Goal: Task Accomplishment & Management: Use online tool/utility

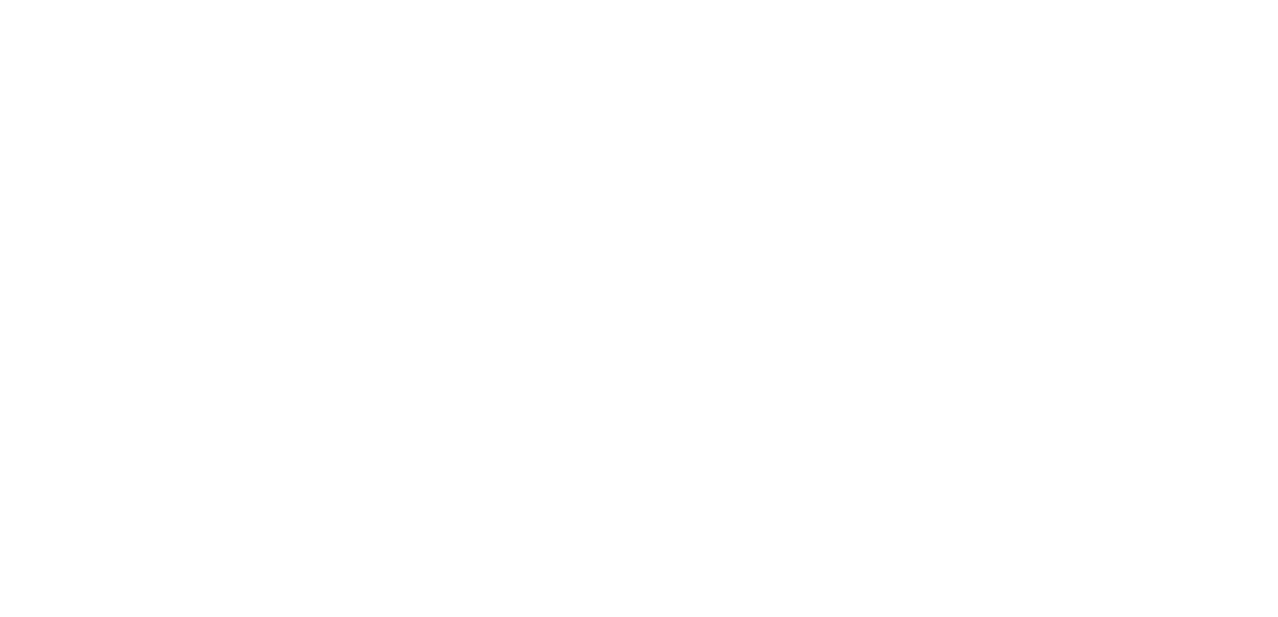
select select "Song"
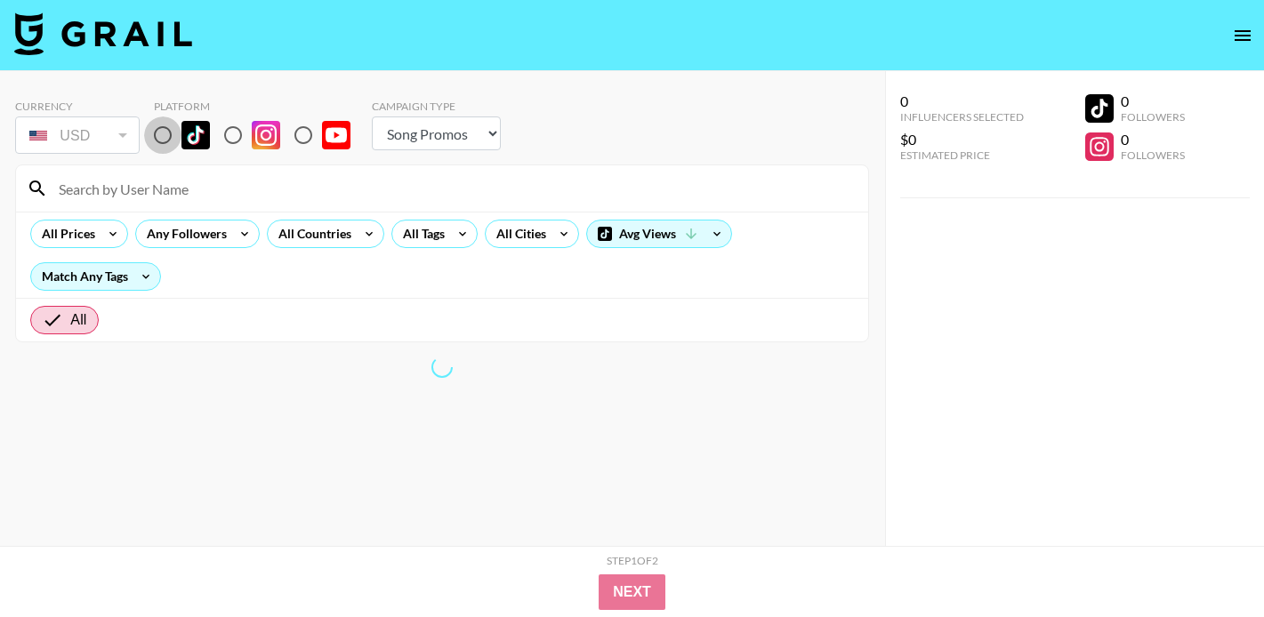
click at [168, 140] on input "radio" at bounding box center [162, 135] width 37 height 37
radio input "true"
click at [431, 230] on div "All Tags" at bounding box center [420, 234] width 56 height 27
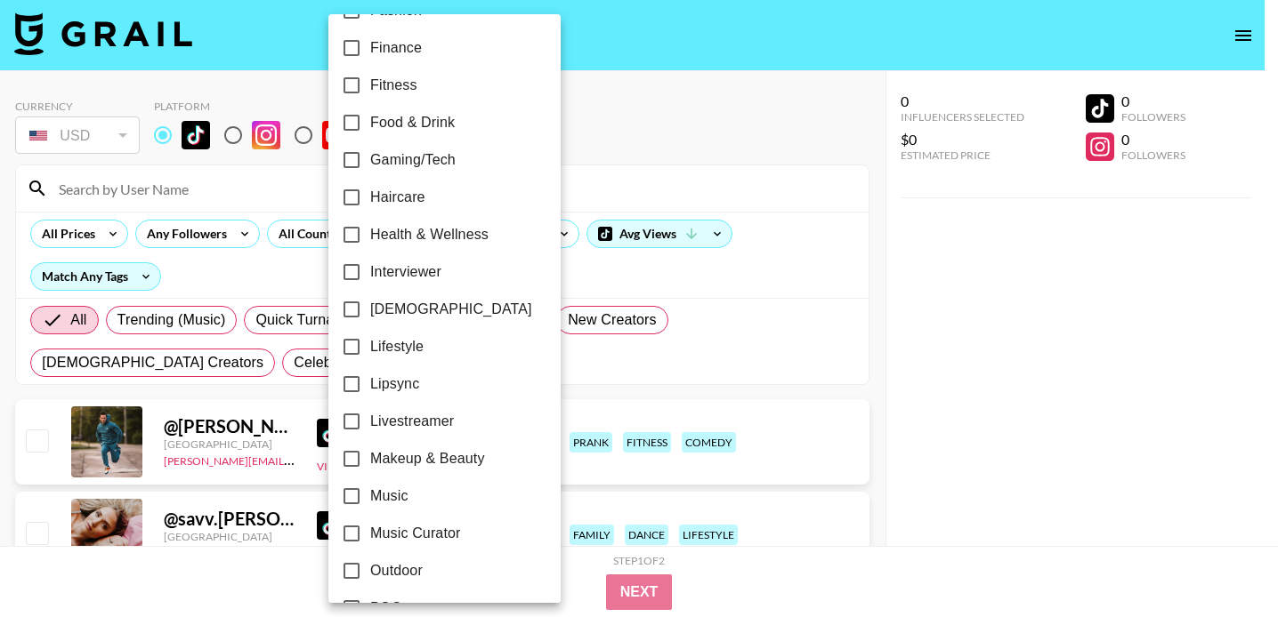
scroll to position [592, 0]
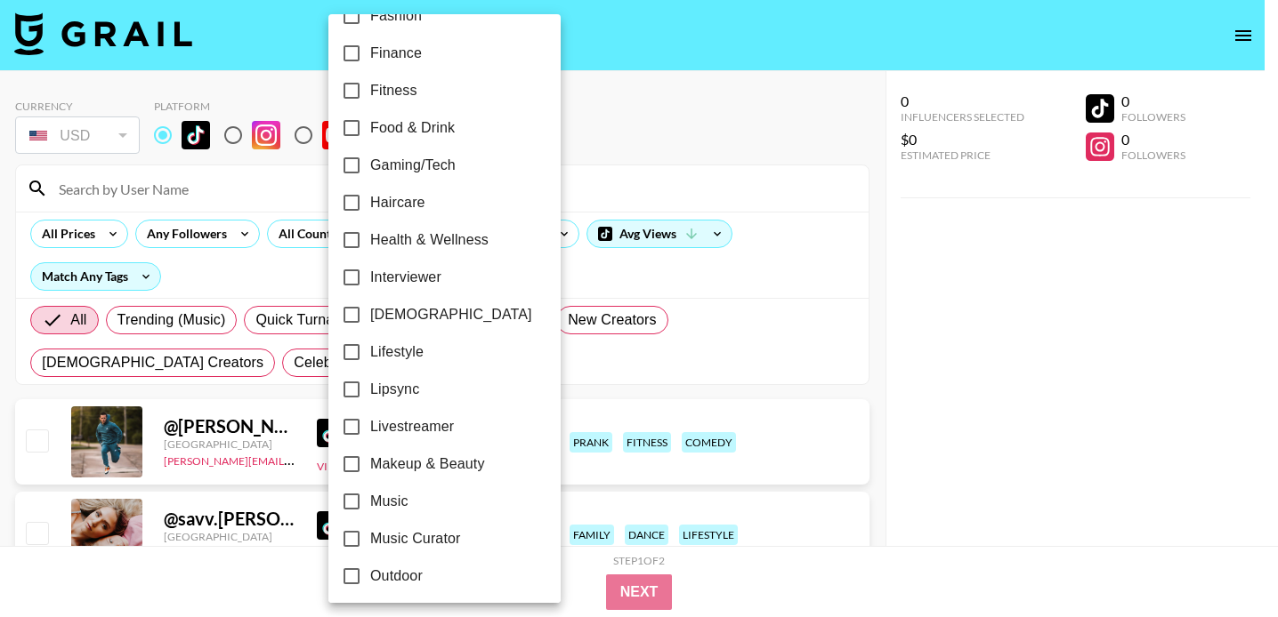
click at [430, 465] on span "Makeup & Beauty" at bounding box center [427, 464] width 115 height 21
click at [370, 465] on input "Makeup & Beauty" at bounding box center [351, 464] width 37 height 37
checkbox input "true"
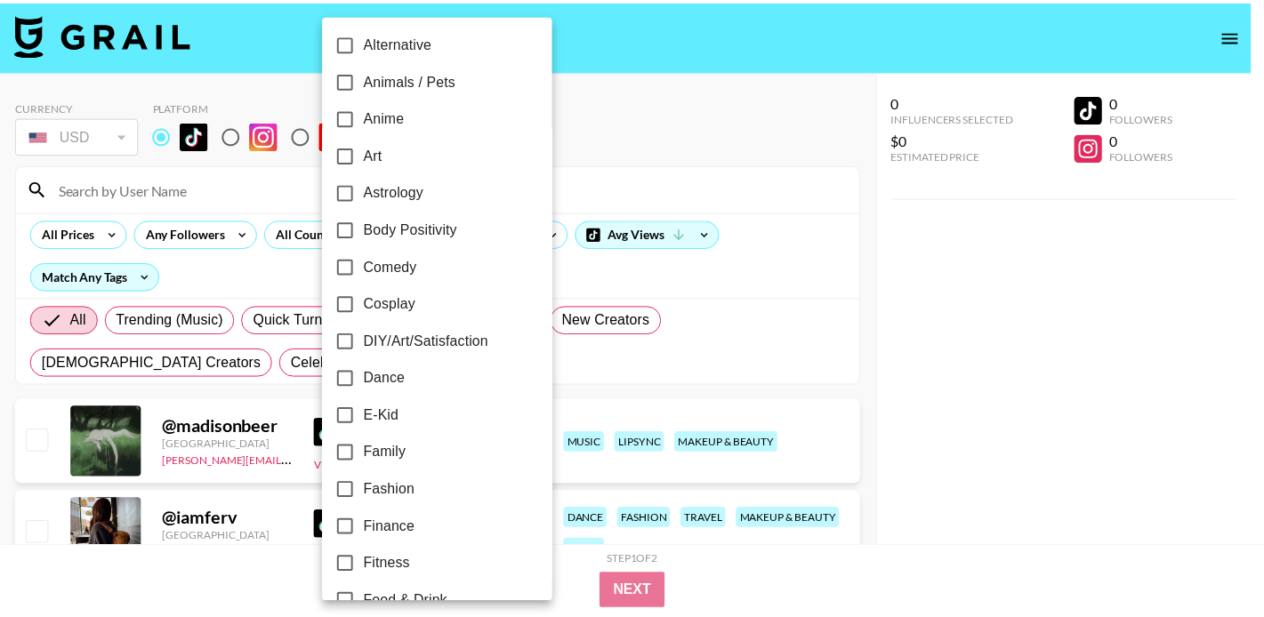
scroll to position [0, 0]
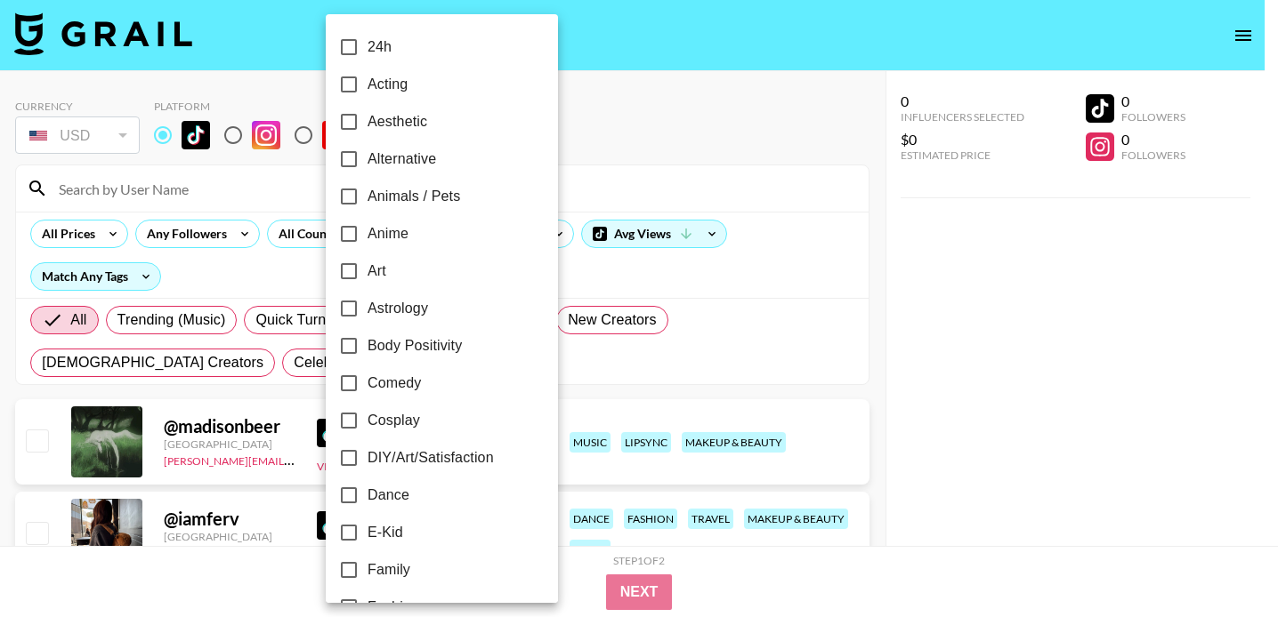
click at [643, 121] on div at bounding box center [639, 308] width 1278 height 617
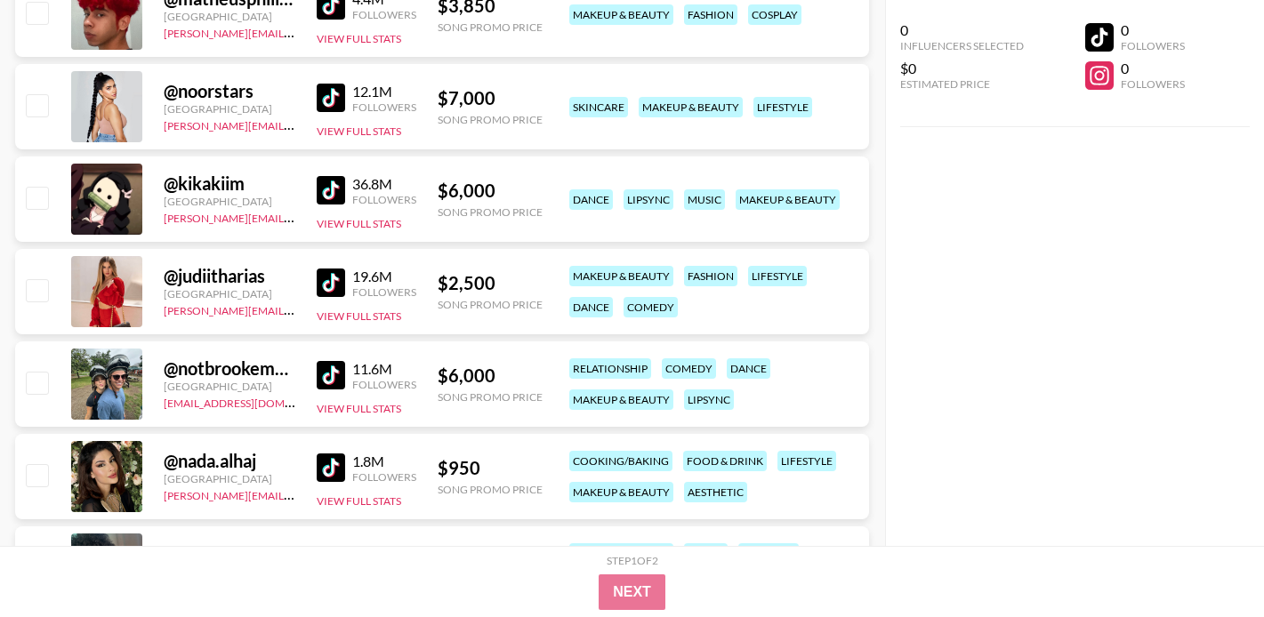
scroll to position [800, 0]
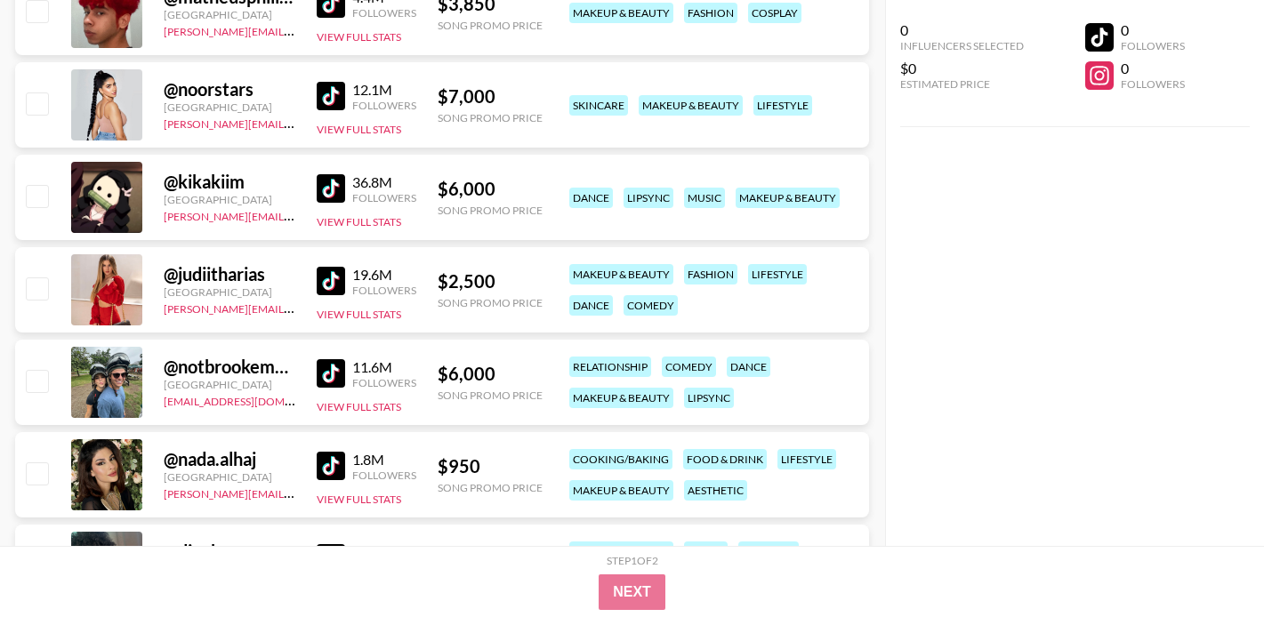
click at [215, 180] on div "@ kikakiim" at bounding box center [230, 182] width 132 height 22
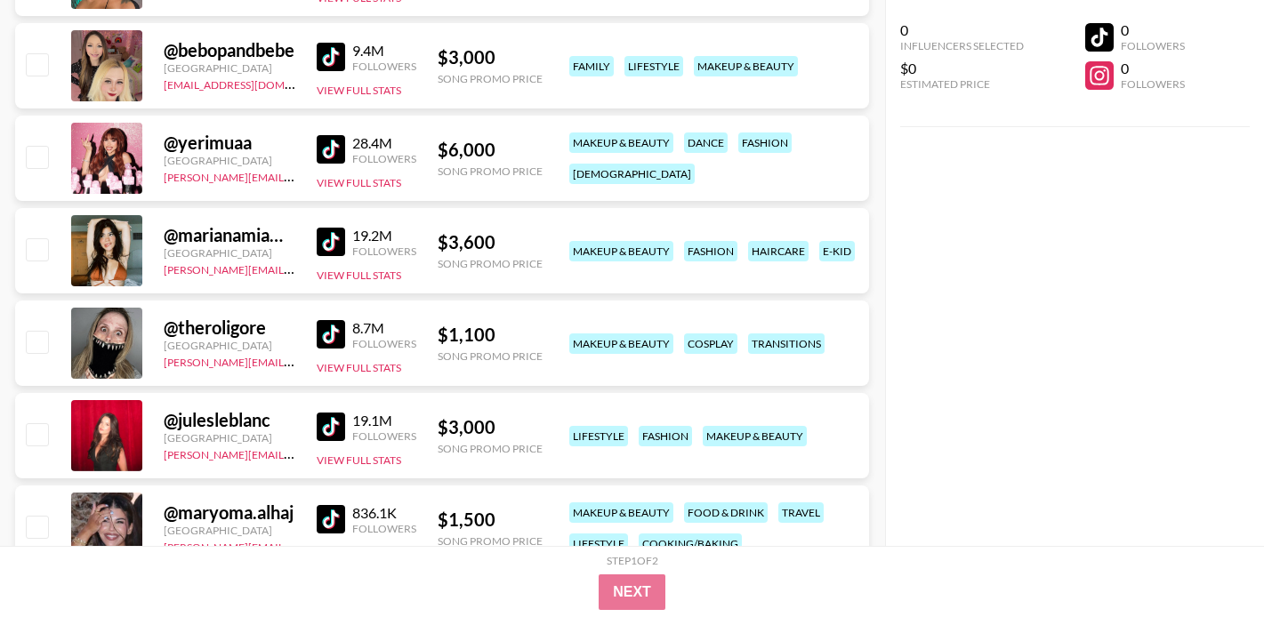
scroll to position [1395, 0]
click at [338, 340] on img at bounding box center [331, 333] width 28 height 28
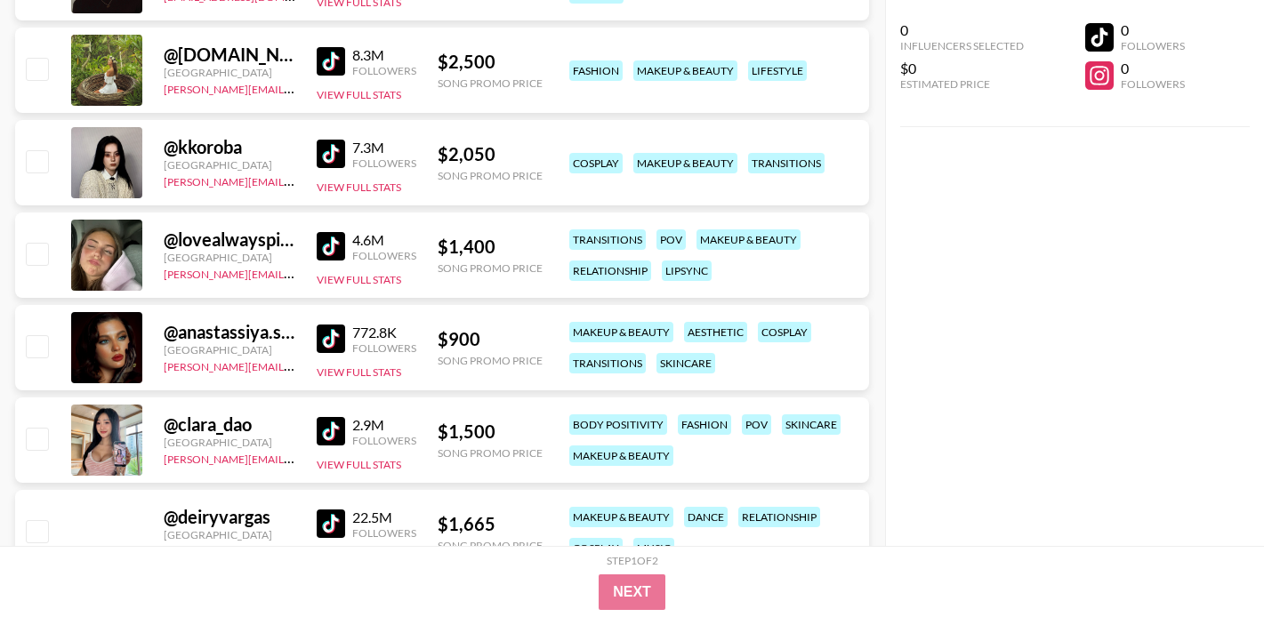
scroll to position [3242, 0]
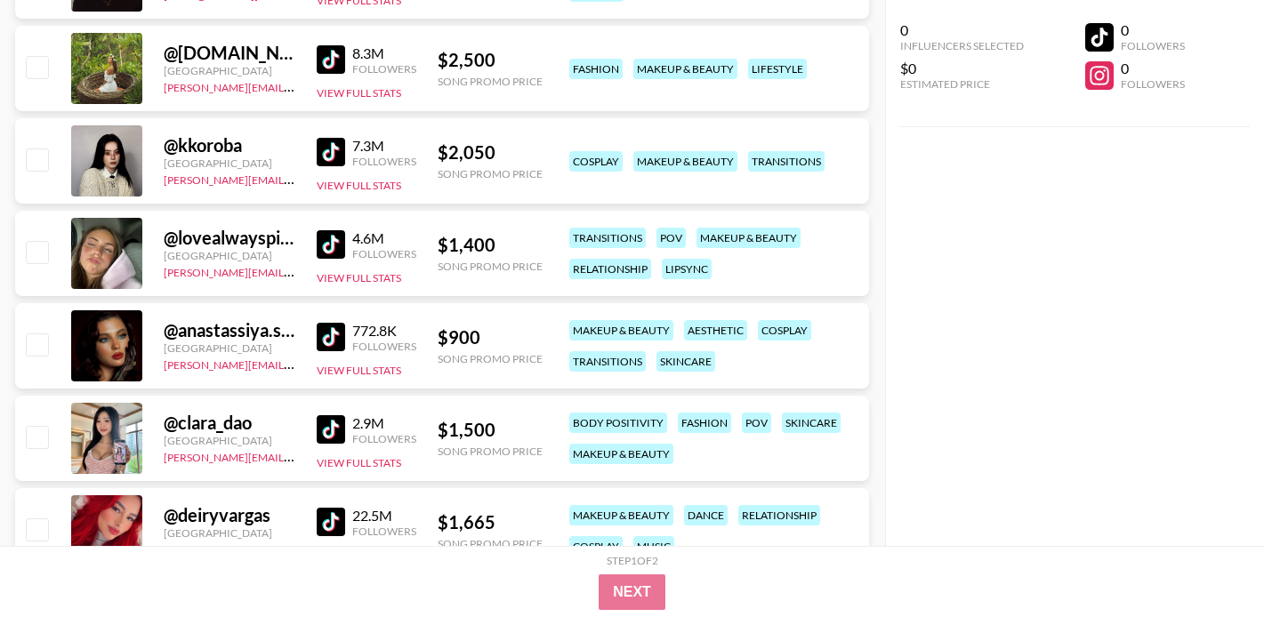
click at [334, 149] on img at bounding box center [331, 152] width 28 height 28
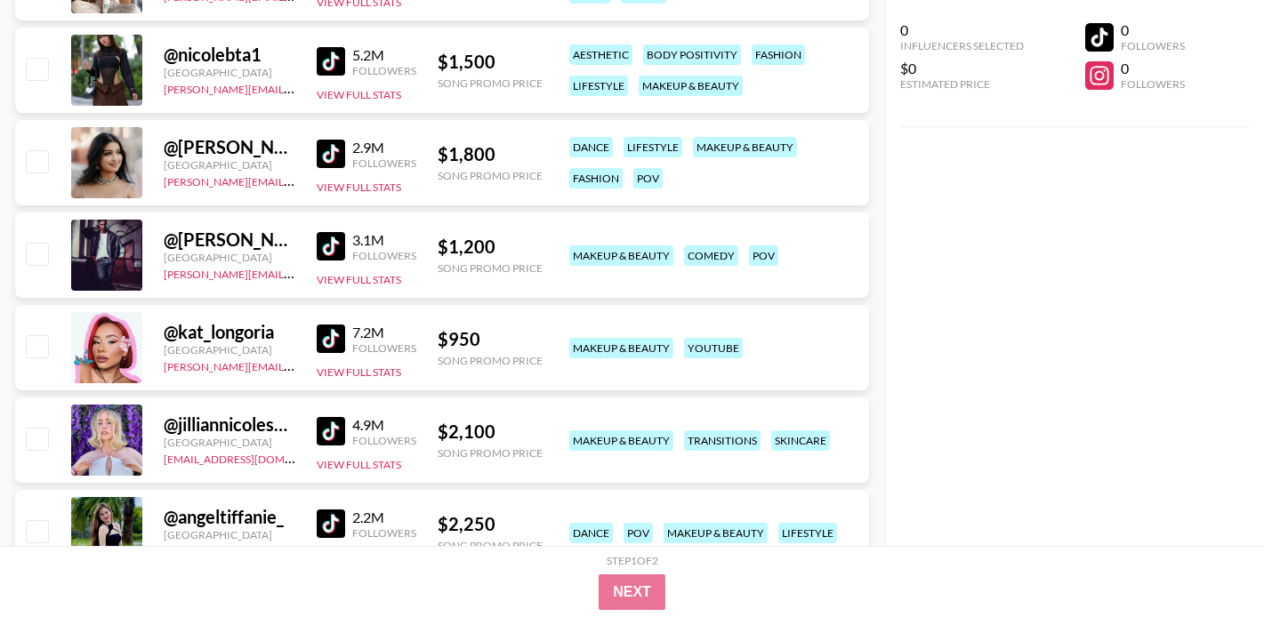
scroll to position [4352, 0]
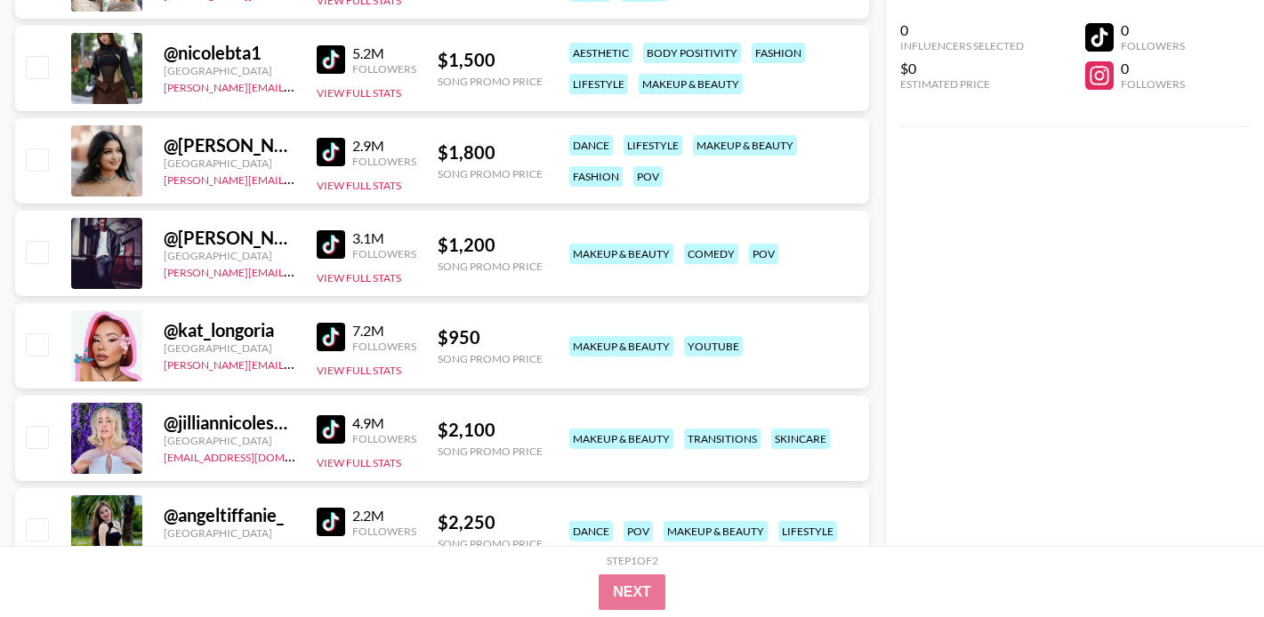
click at [335, 343] on img at bounding box center [331, 337] width 28 height 28
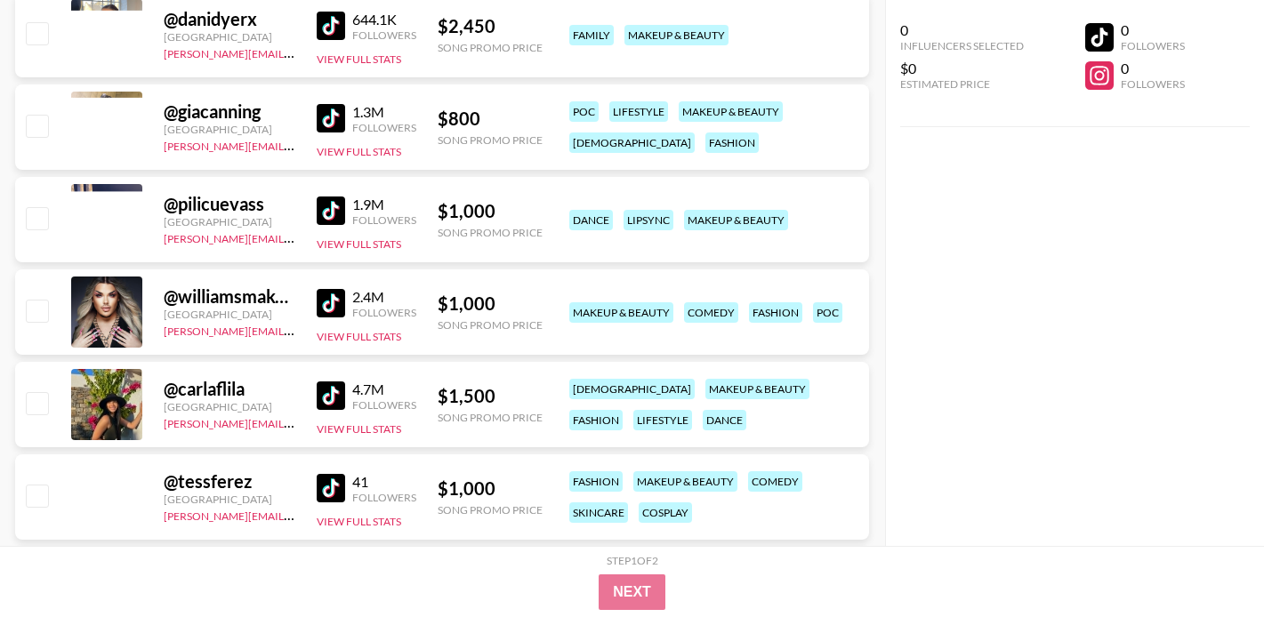
scroll to position [7903, 0]
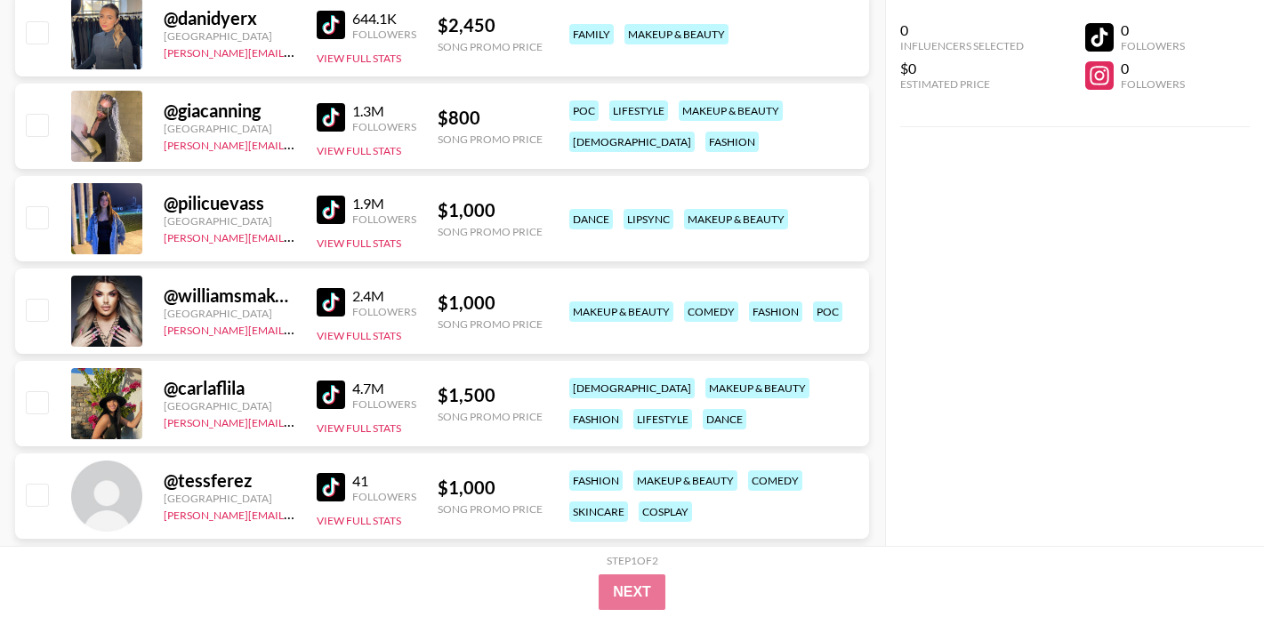
click at [336, 302] on img at bounding box center [331, 302] width 28 height 28
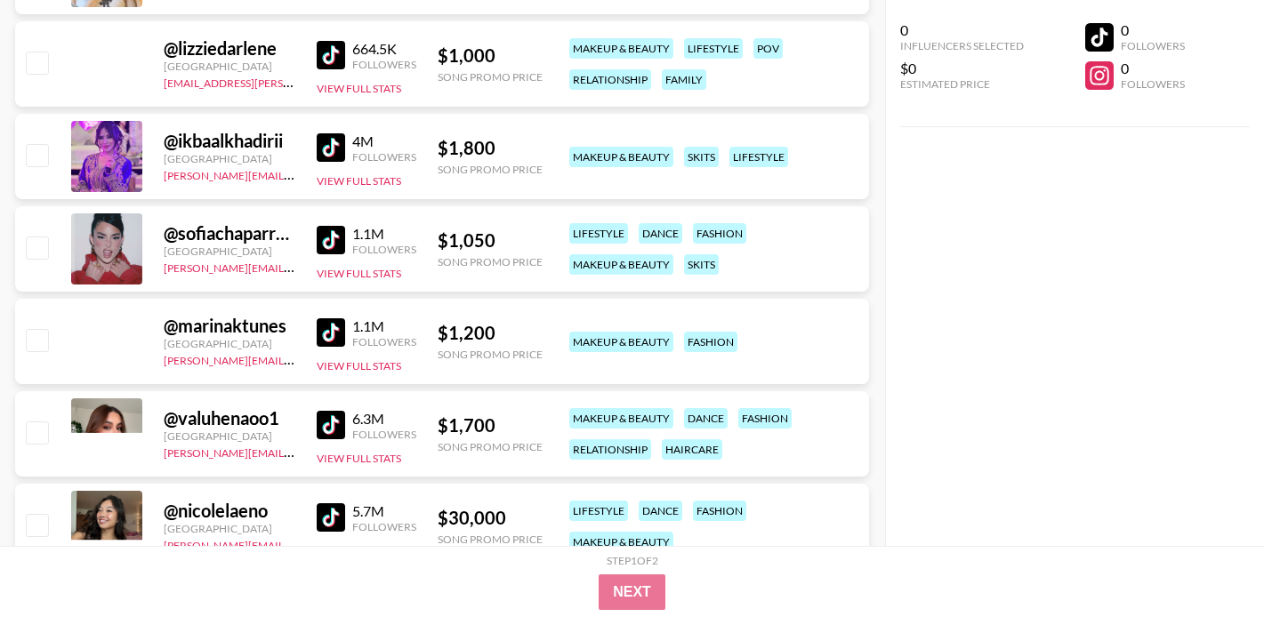
scroll to position [10372, 0]
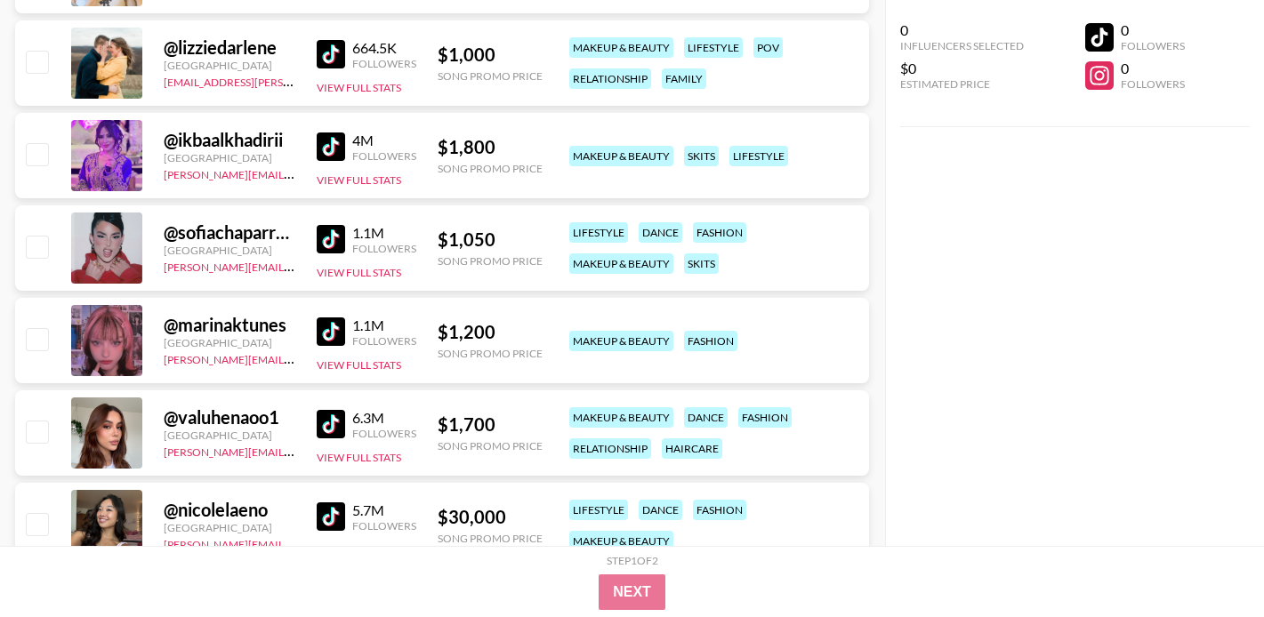
click at [340, 247] on img at bounding box center [331, 239] width 28 height 28
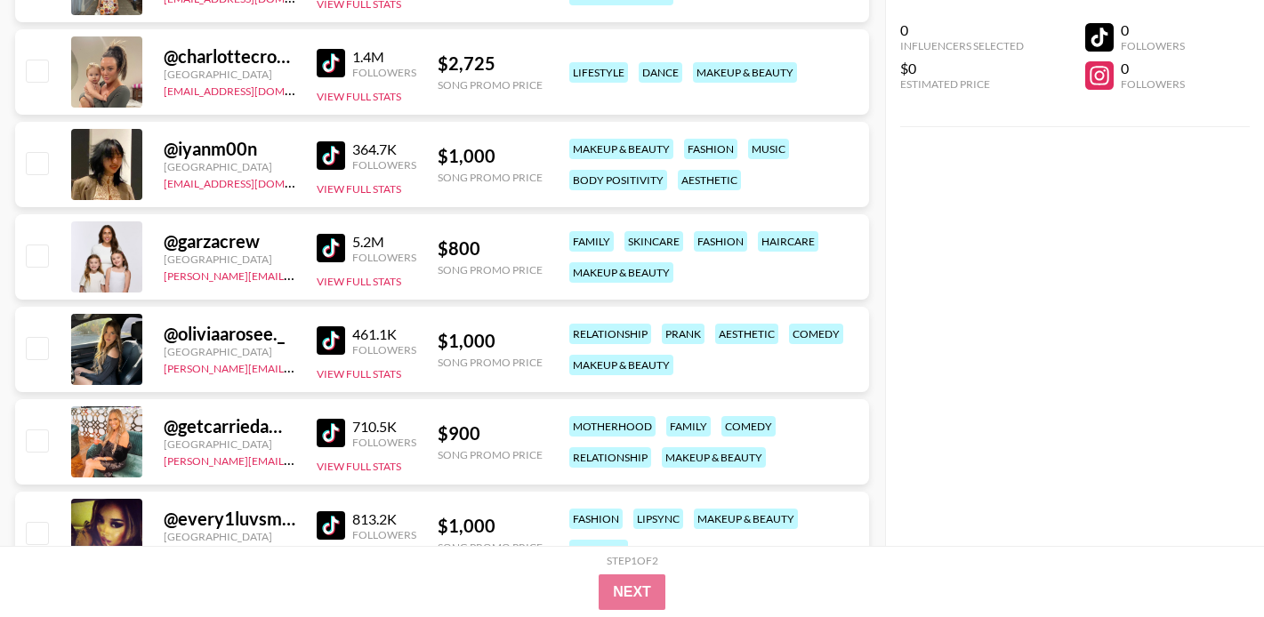
scroll to position [11254, 0]
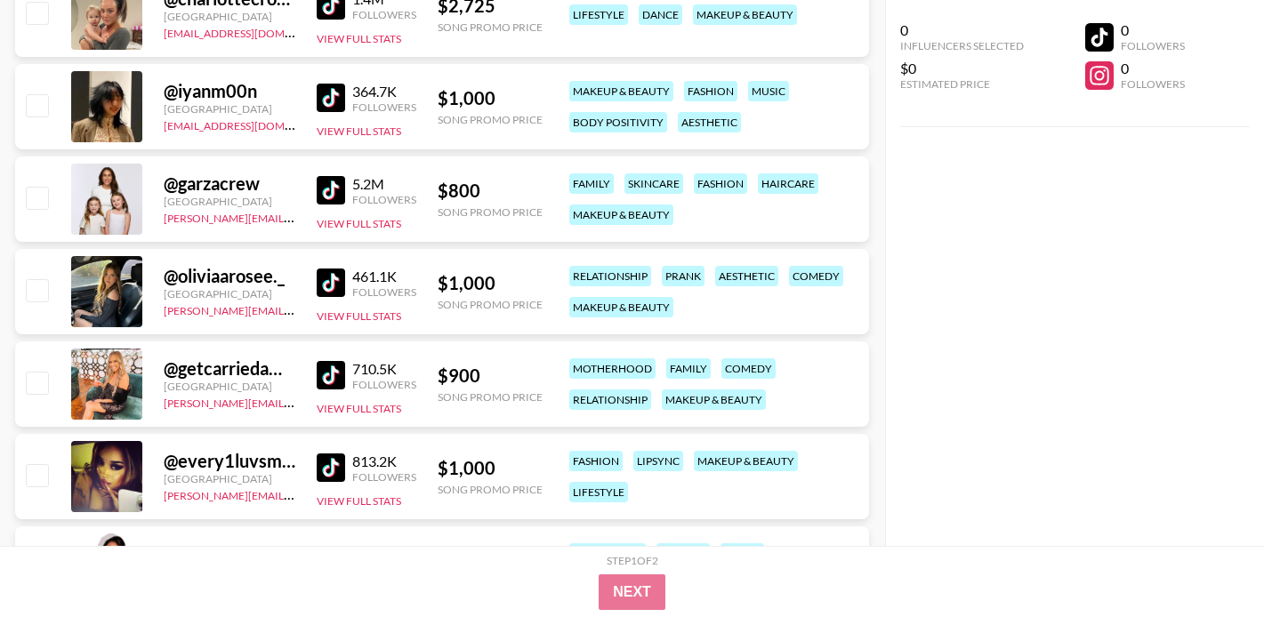
click at [327, 89] on img at bounding box center [331, 98] width 28 height 28
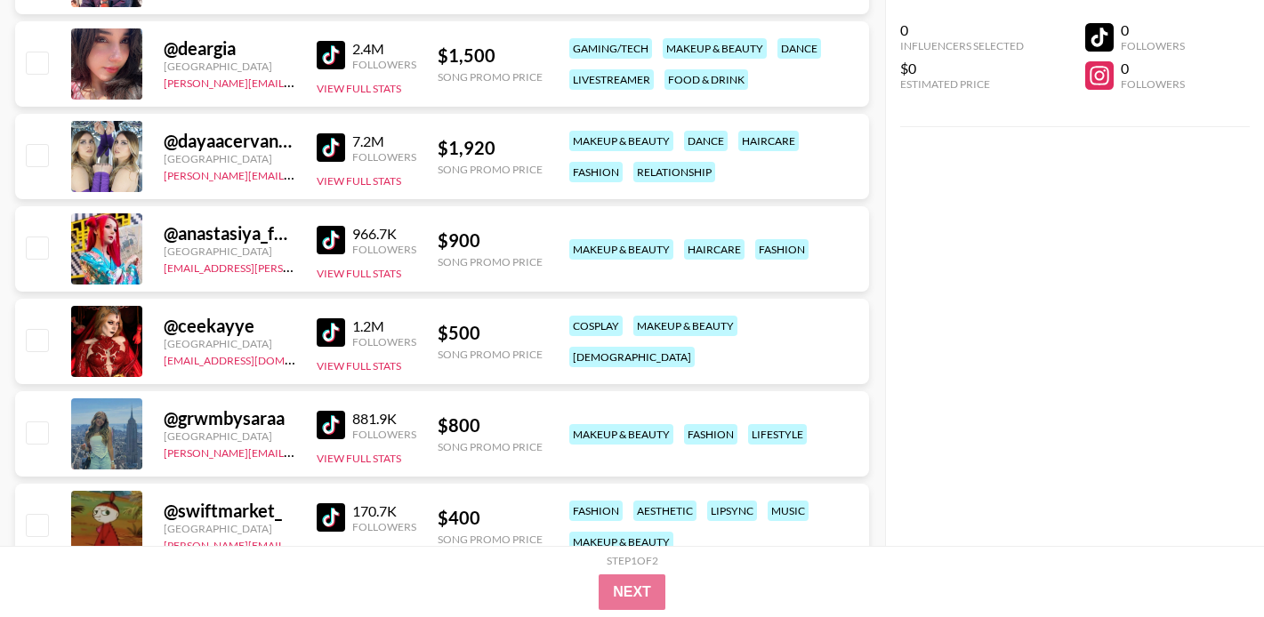
scroll to position [12778, 0]
click at [340, 242] on img at bounding box center [331, 239] width 28 height 28
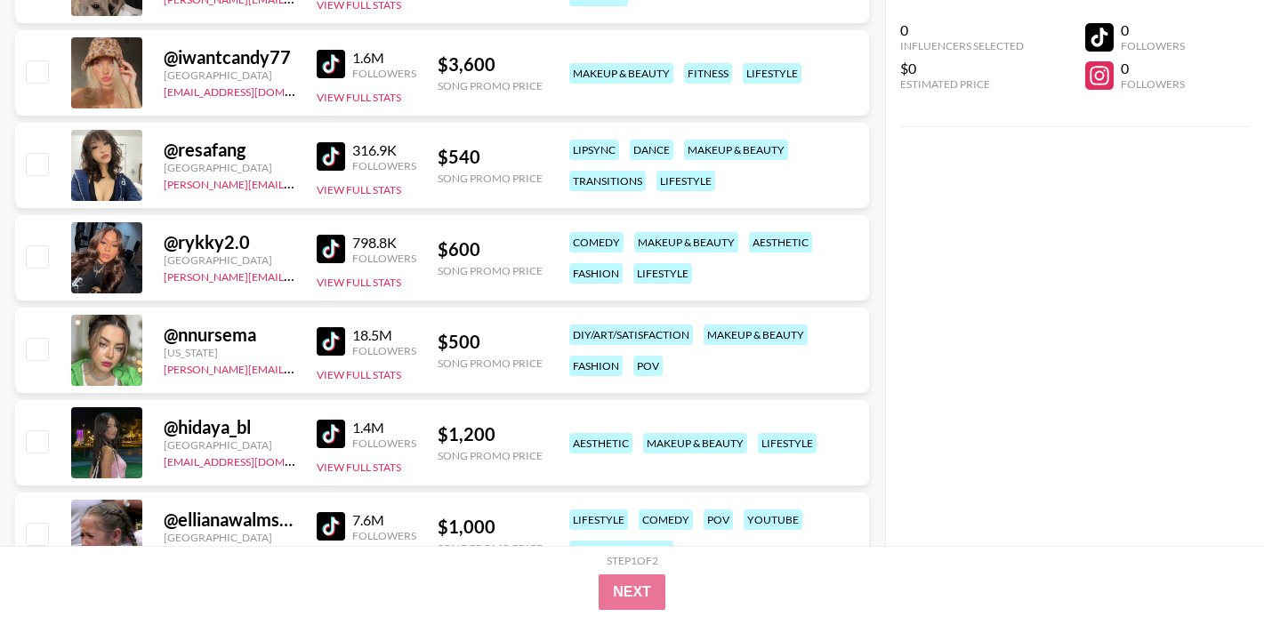
scroll to position [14347, 0]
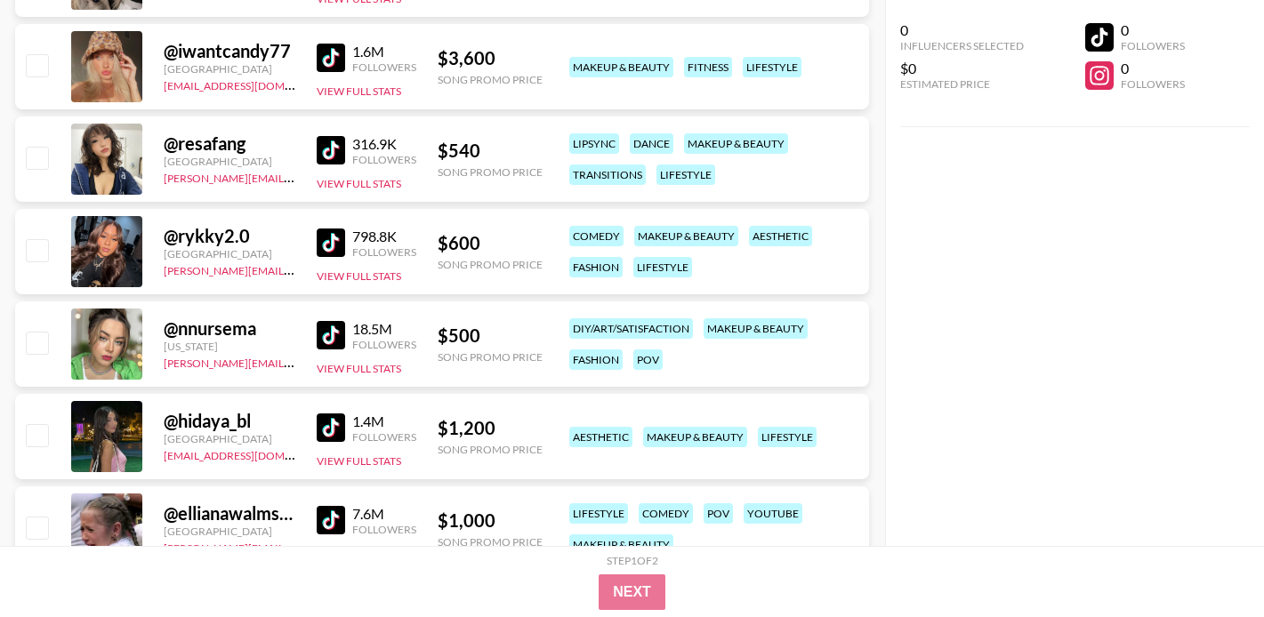
click at [325, 345] on img at bounding box center [331, 335] width 28 height 28
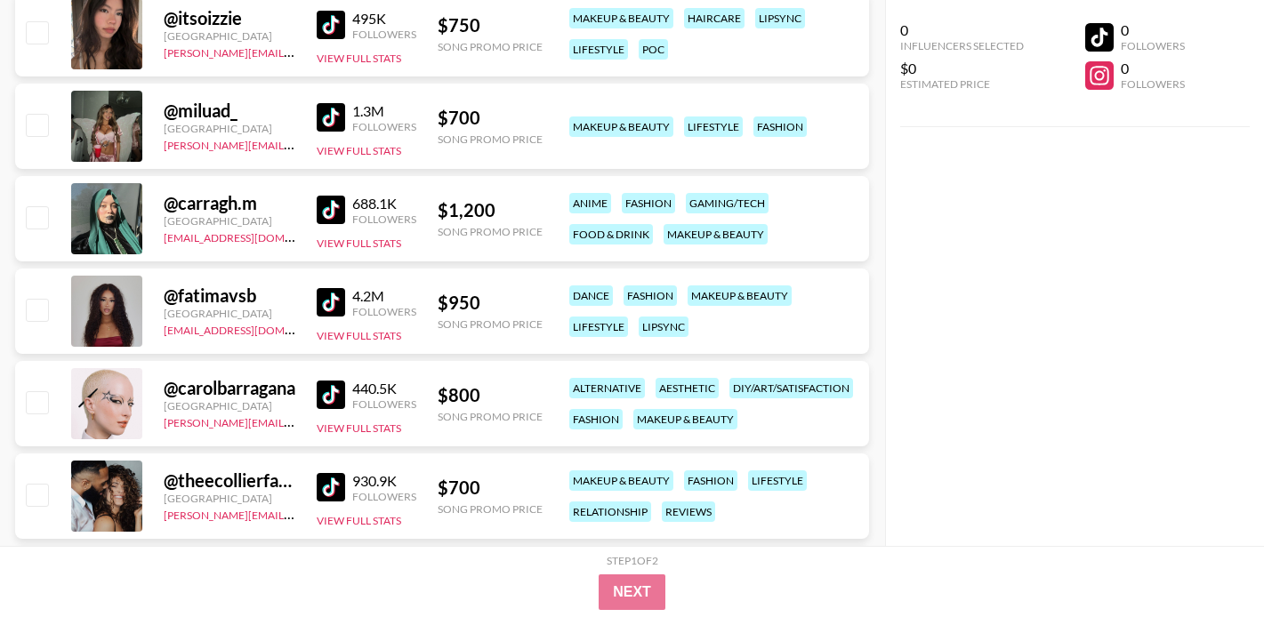
scroll to position [15982, 0]
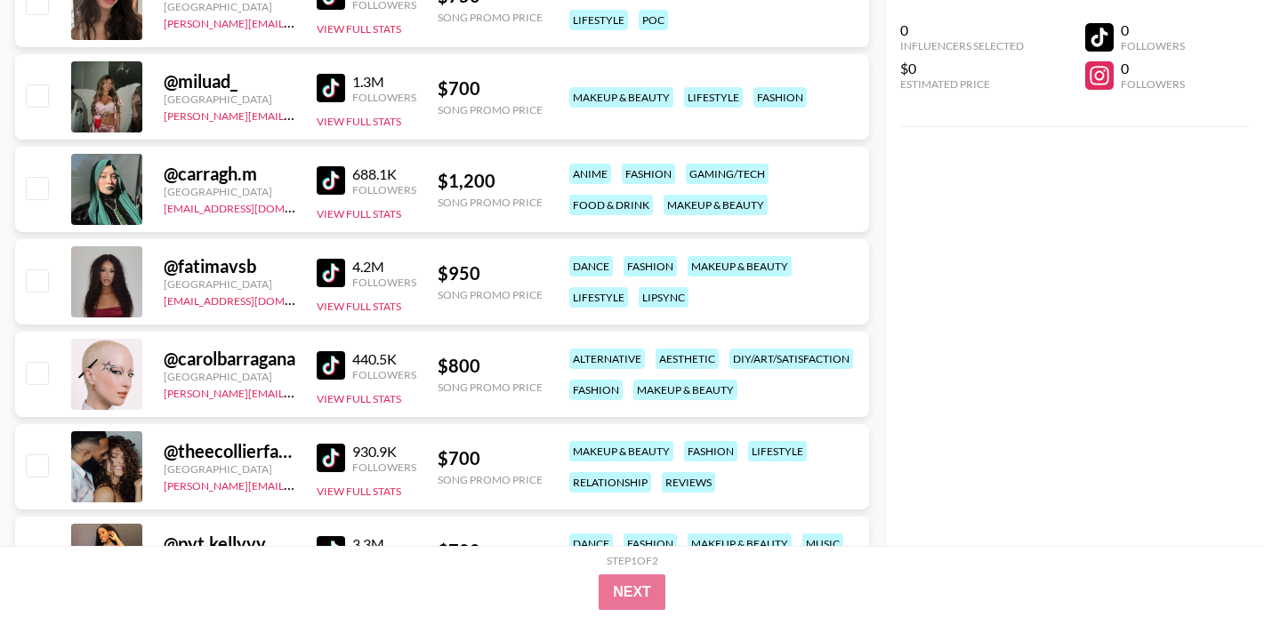
click at [327, 359] on img at bounding box center [331, 365] width 28 height 28
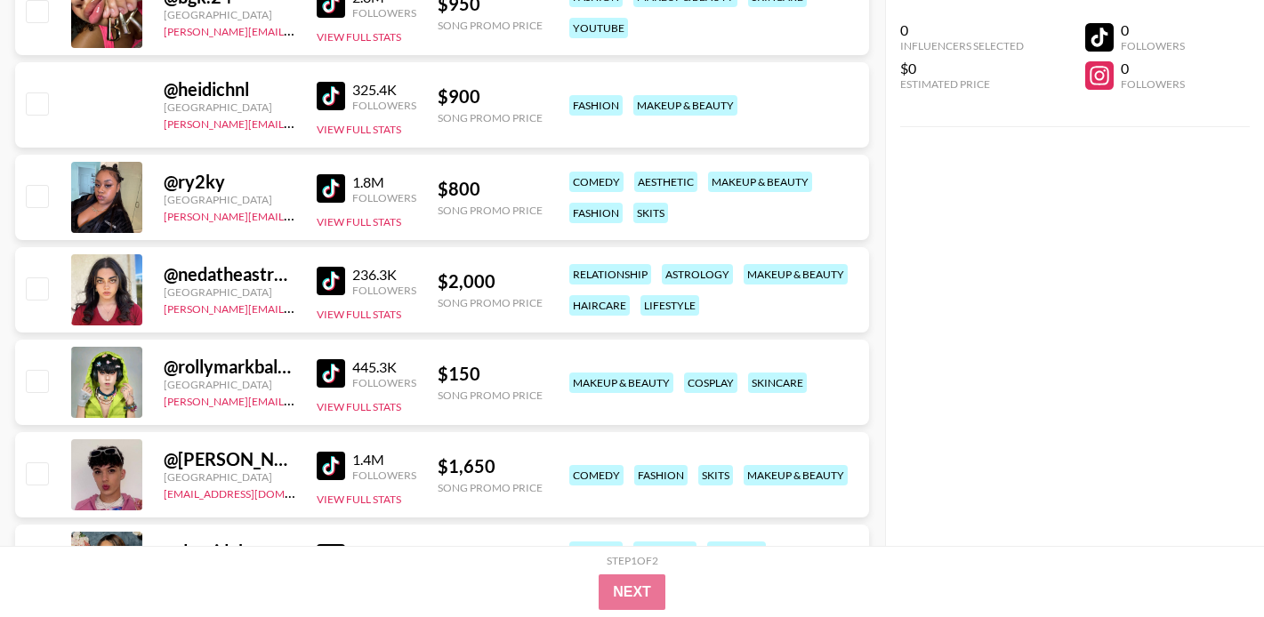
scroll to position [18598, 0]
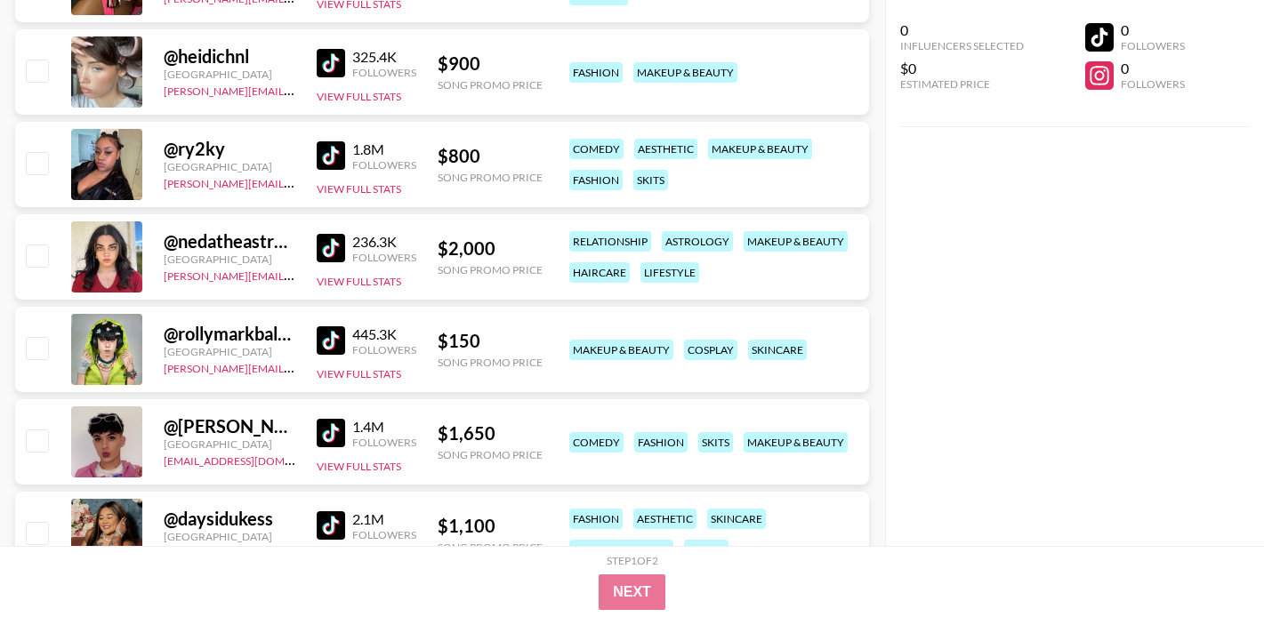
click at [322, 343] on img at bounding box center [331, 341] width 28 height 28
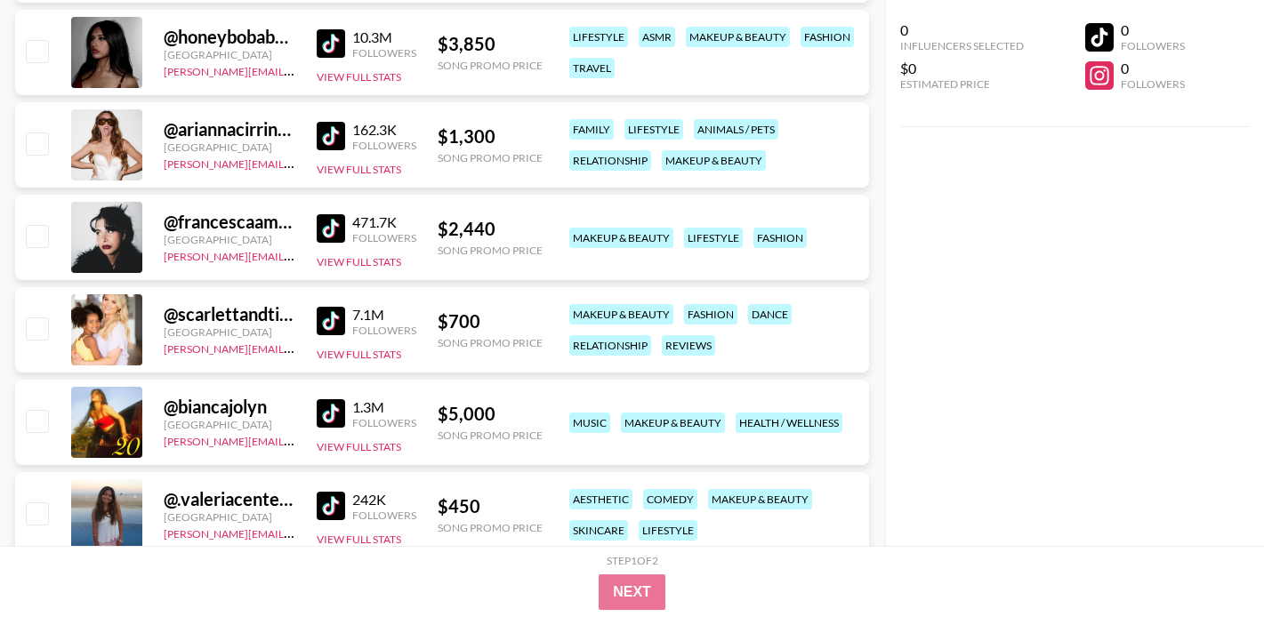
scroll to position [20931, 0]
click at [335, 230] on img at bounding box center [331, 228] width 28 height 28
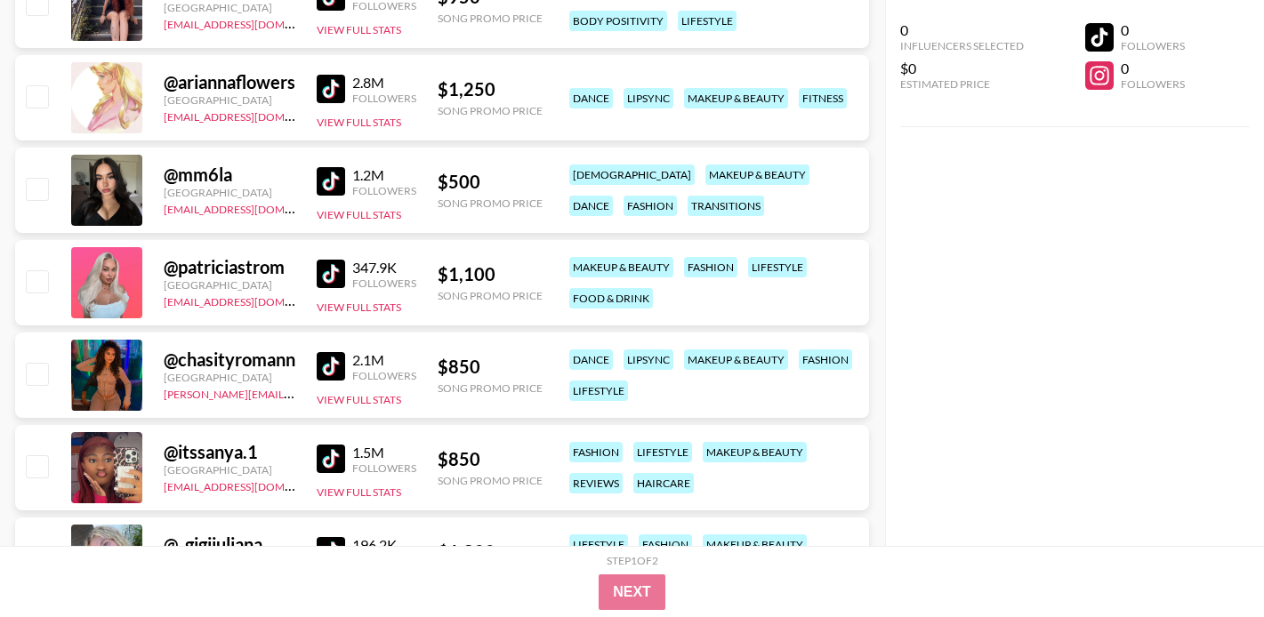
scroll to position [22368, 0]
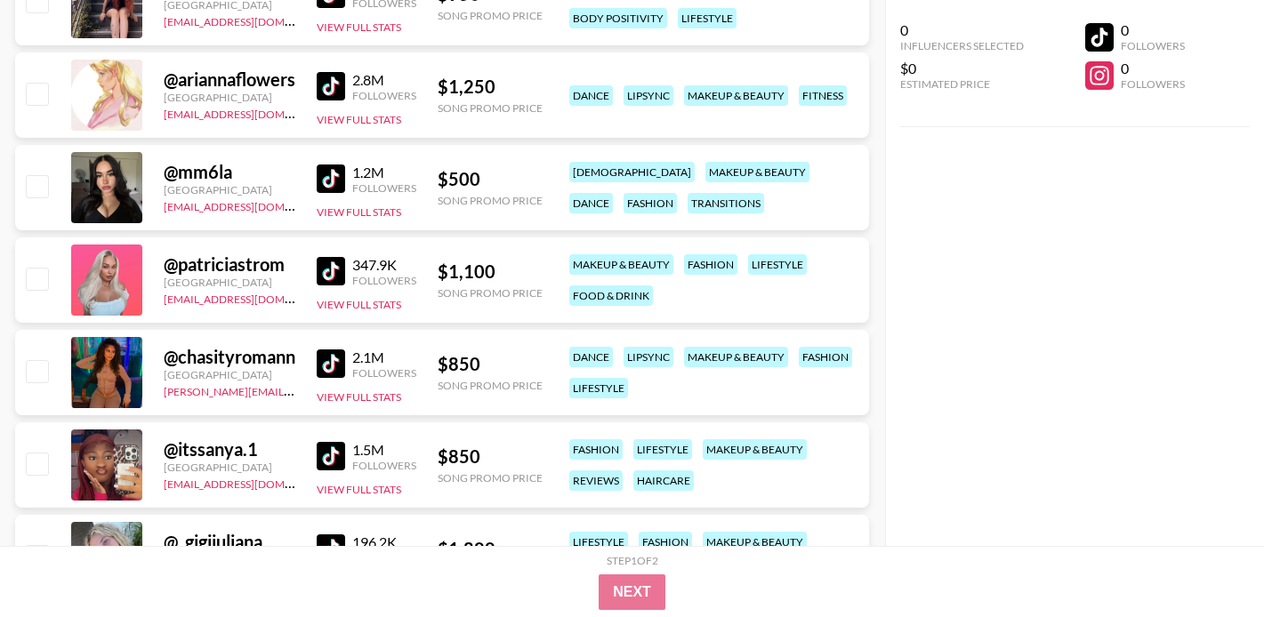
click at [332, 263] on img at bounding box center [331, 271] width 28 height 28
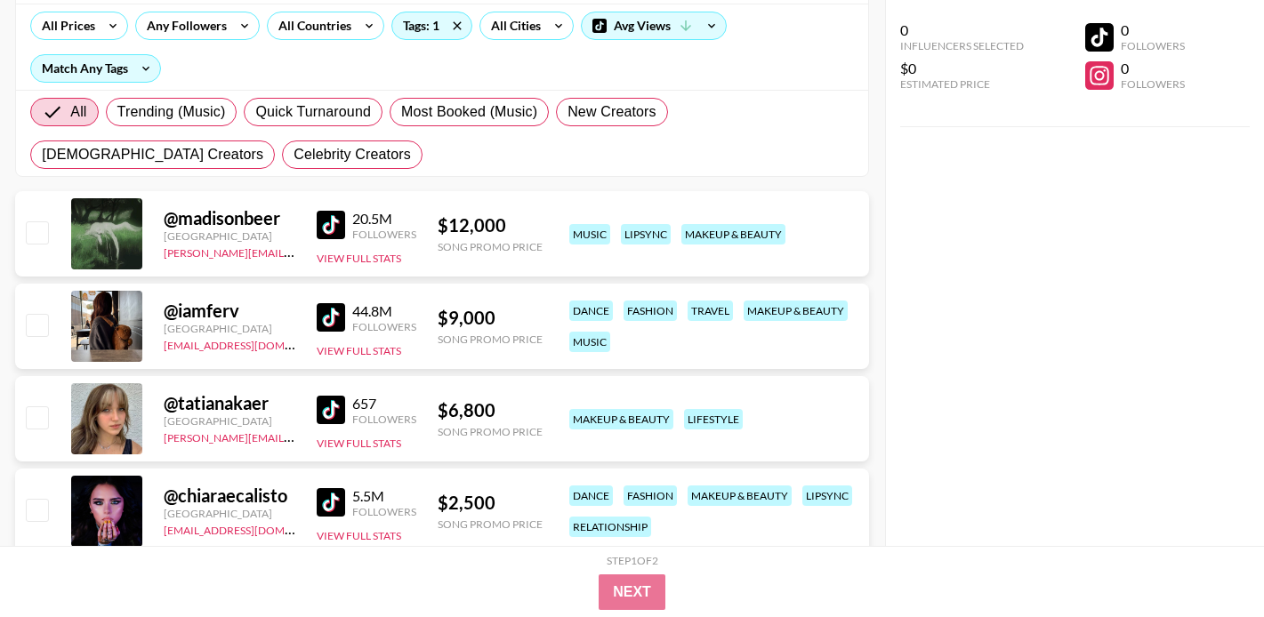
scroll to position [0, 0]
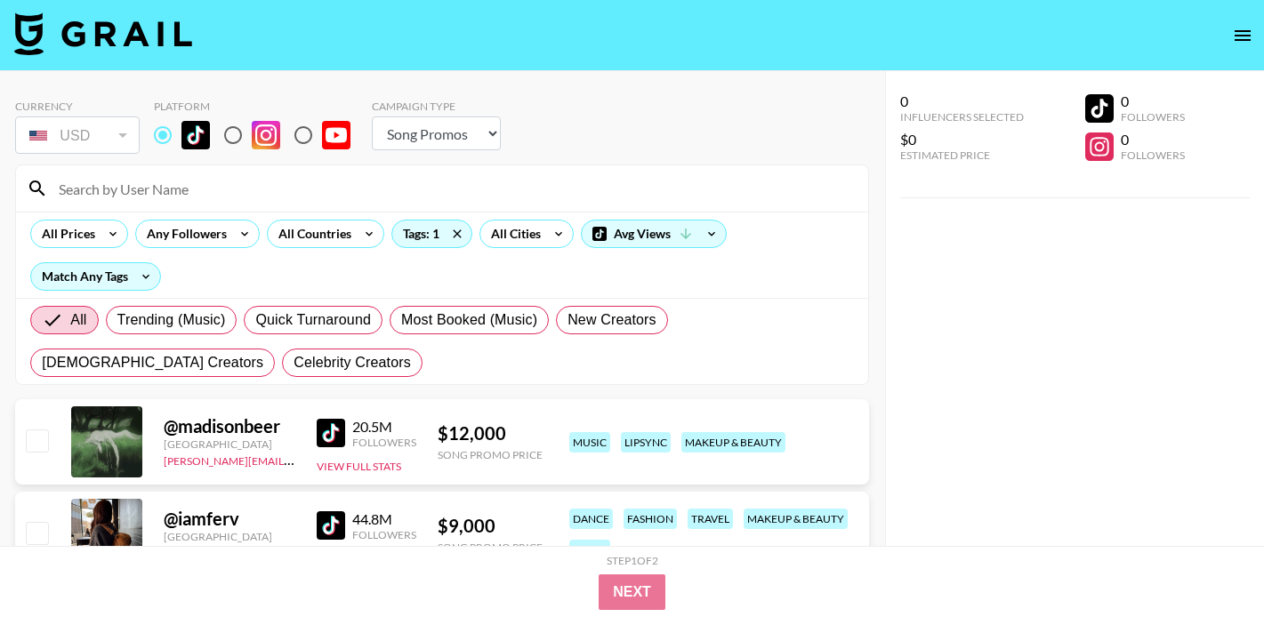
click at [248, 186] on input at bounding box center [453, 188] width 810 height 28
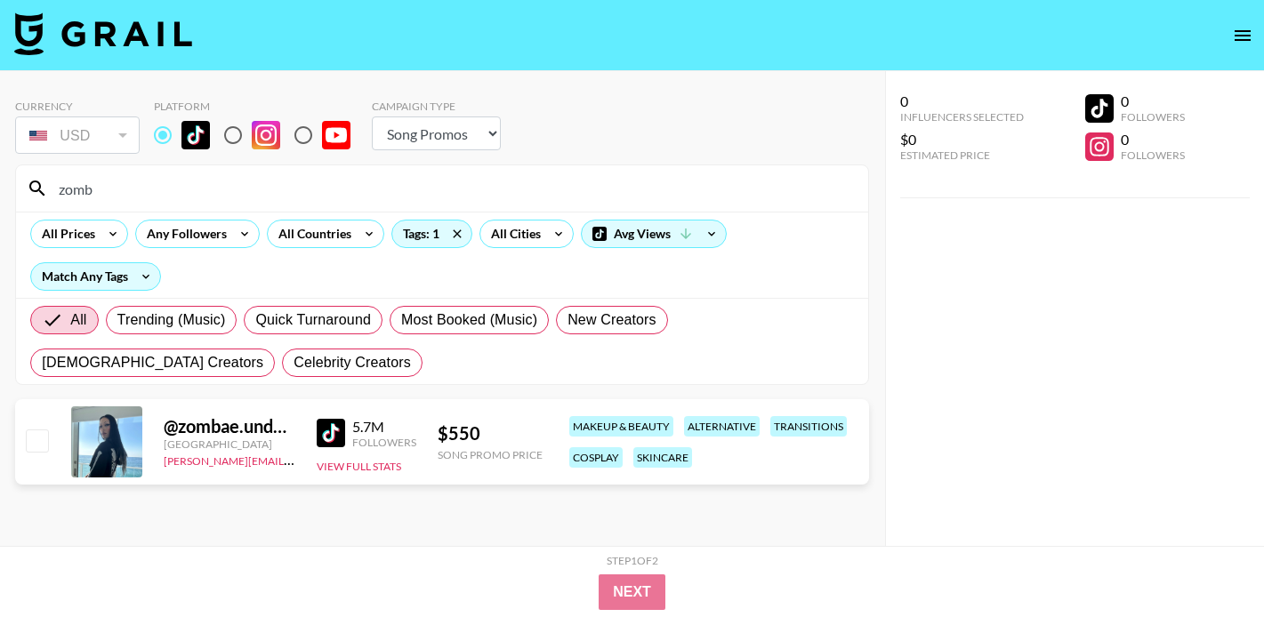
type input "zomb"
click at [319, 434] on img at bounding box center [331, 433] width 28 height 28
